Goal: Find specific page/section: Find specific page/section

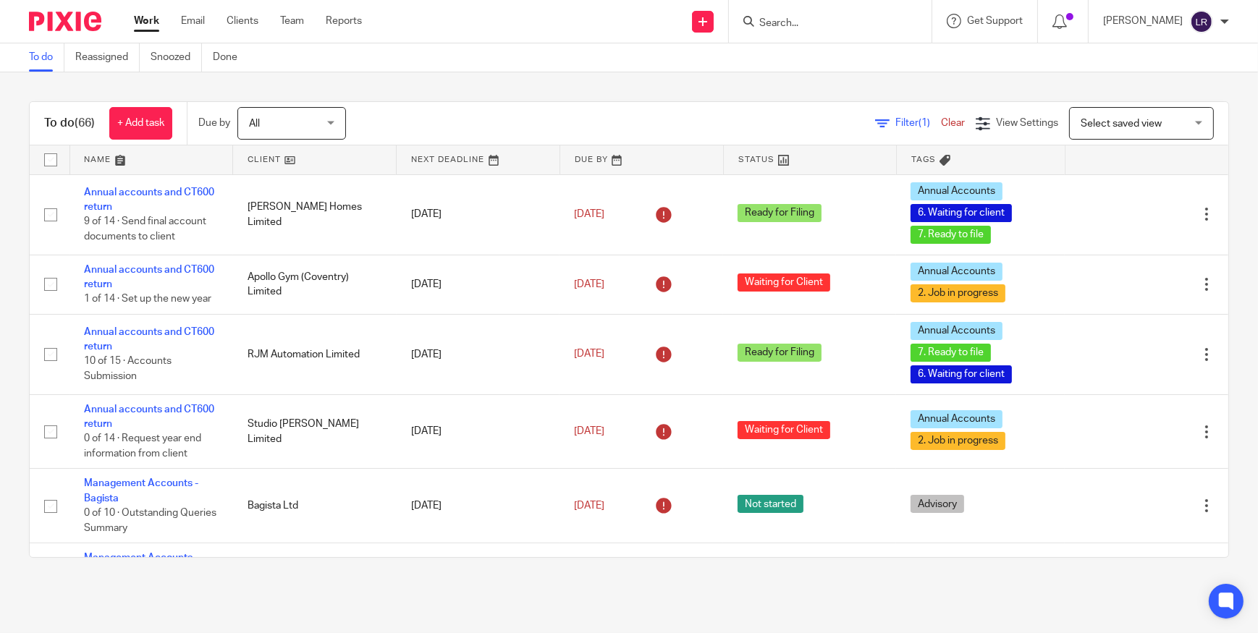
click at [848, 20] on input "Search" at bounding box center [823, 23] width 130 height 13
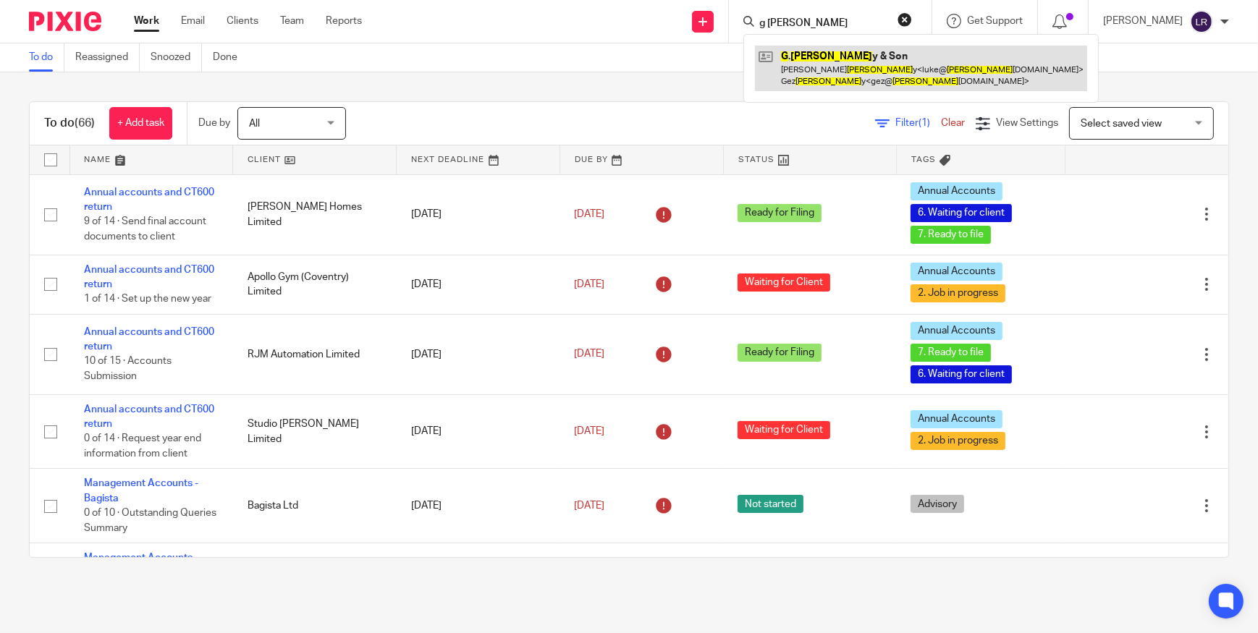
type input "g mollo"
click at [830, 57] on link at bounding box center [921, 68] width 332 height 45
